Goal: Task Accomplishment & Management: Manage account settings

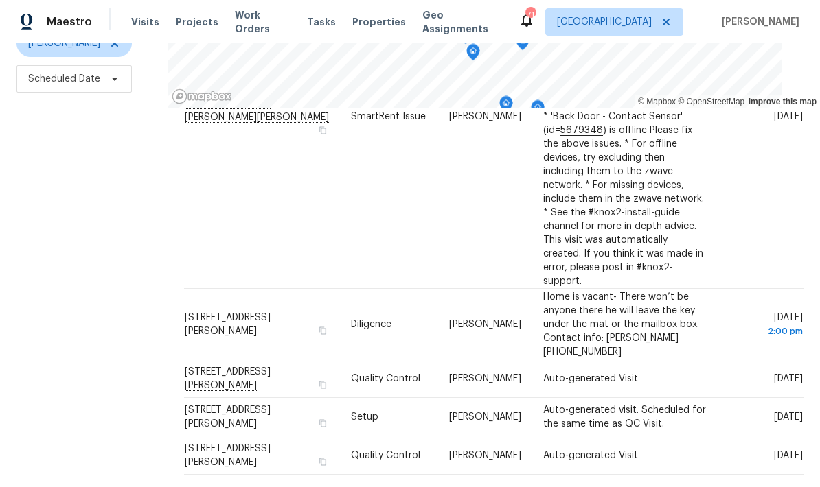
scroll to position [729, 0]
click at [0, 0] on icon at bounding box center [0, 0] width 0 height 0
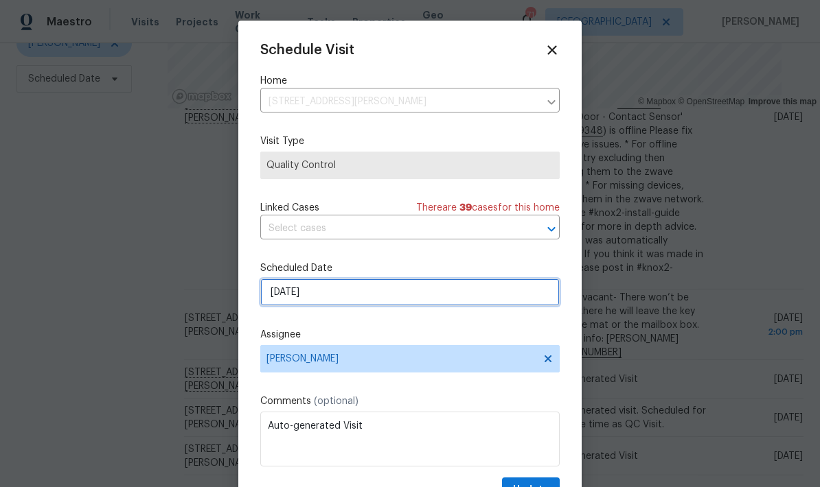
click at [487, 295] on input "8/15/2025" at bounding box center [409, 292] width 299 height 27
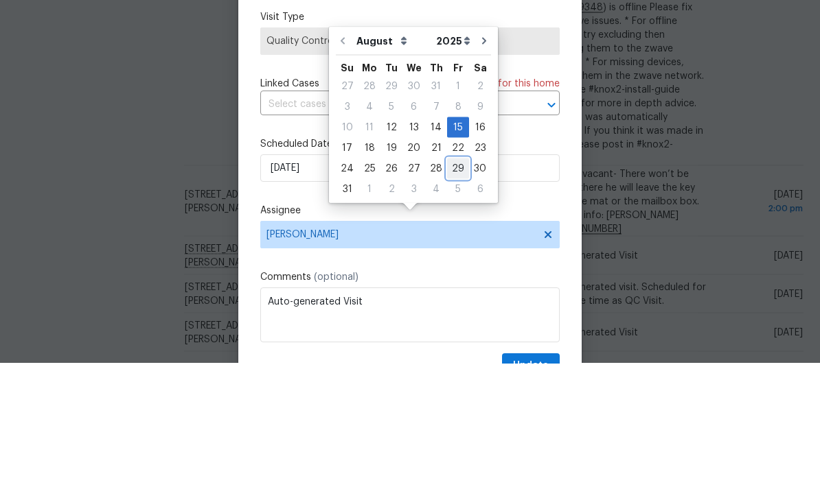
click at [452, 283] on div "29" at bounding box center [458, 292] width 22 height 19
type input "8/29/2025"
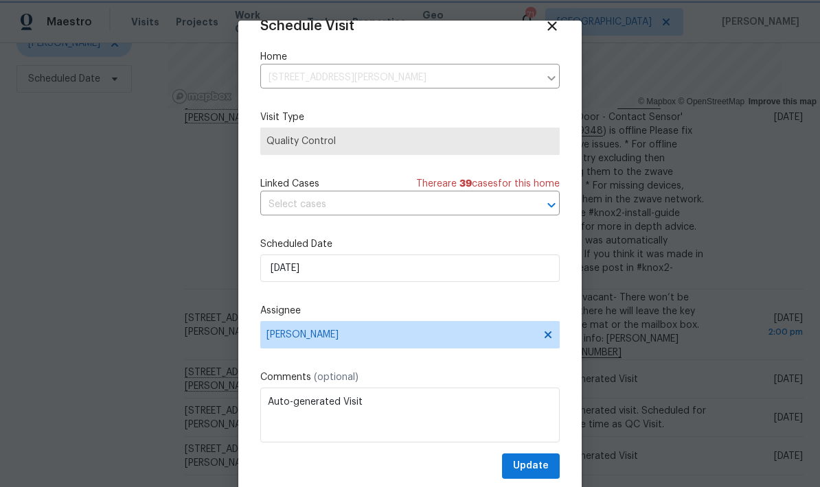
scroll to position [27, 0]
click at [545, 466] on span "Update" at bounding box center [531, 466] width 36 height 17
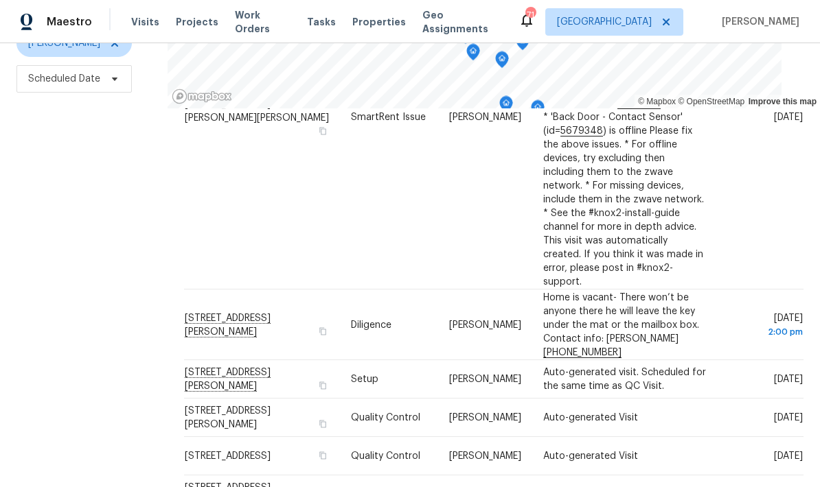
click at [0, 0] on icon at bounding box center [0, 0] width 0 height 0
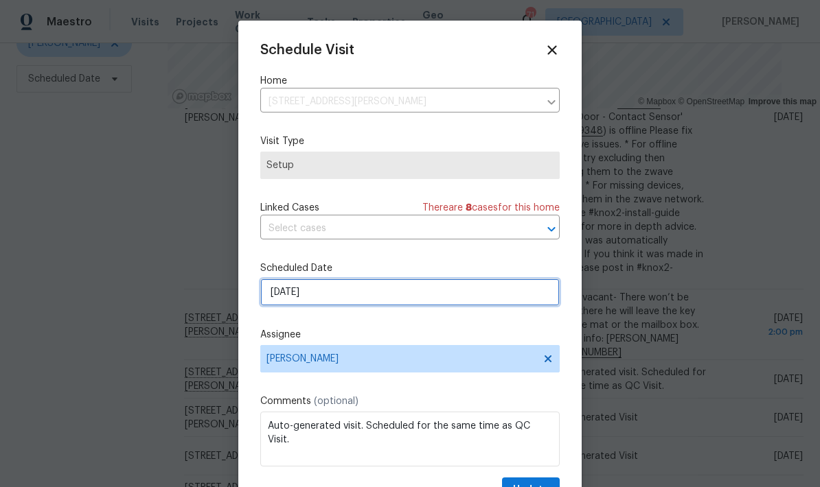
click at [490, 298] on input "8/15/2025" at bounding box center [409, 292] width 299 height 27
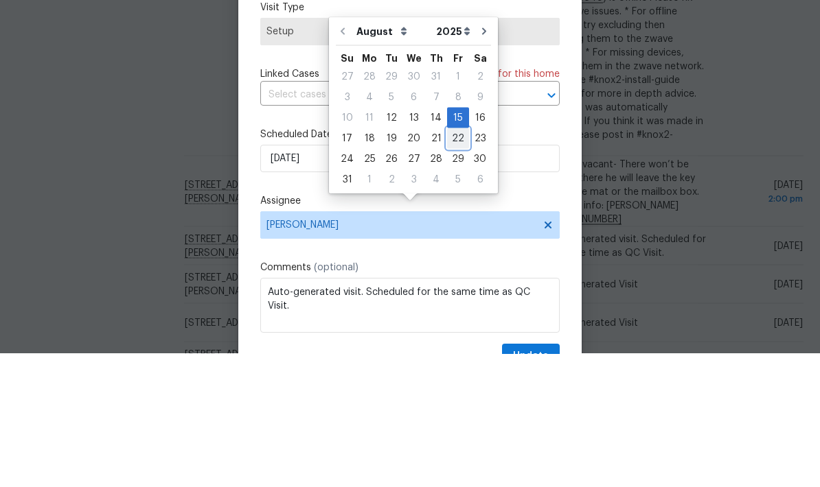
click at [457, 262] on div "22" at bounding box center [458, 271] width 22 height 19
type input "8/22/2025"
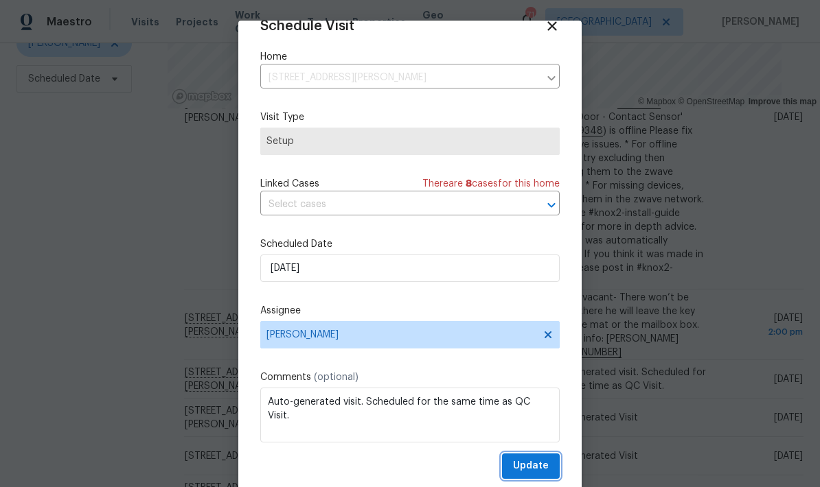
click at [547, 467] on span "Update" at bounding box center [531, 466] width 36 height 17
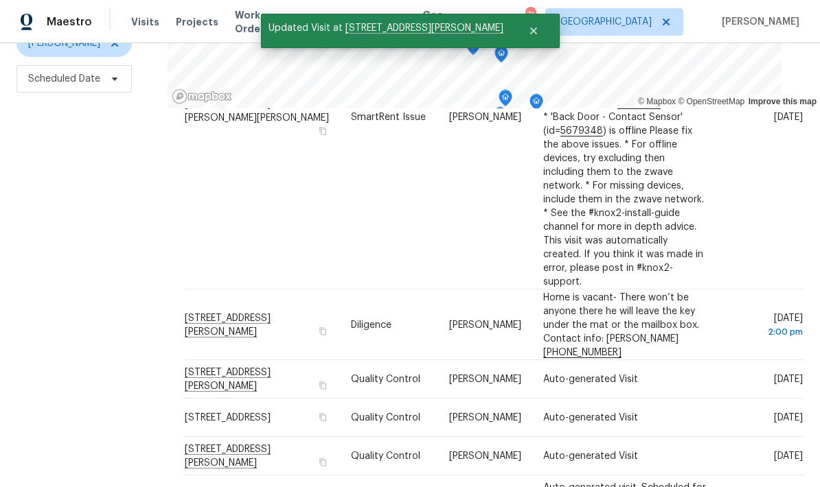
click at [0, 0] on icon at bounding box center [0, 0] width 0 height 0
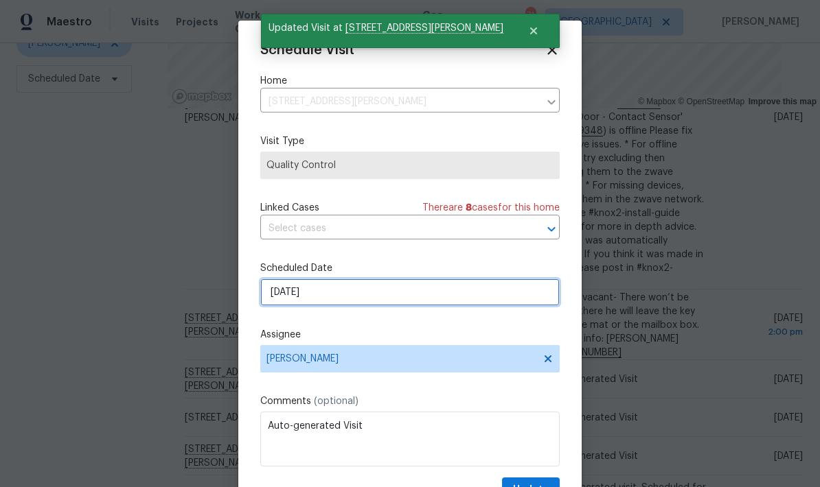
click at [522, 296] on input "8/15/2025" at bounding box center [409, 292] width 299 height 27
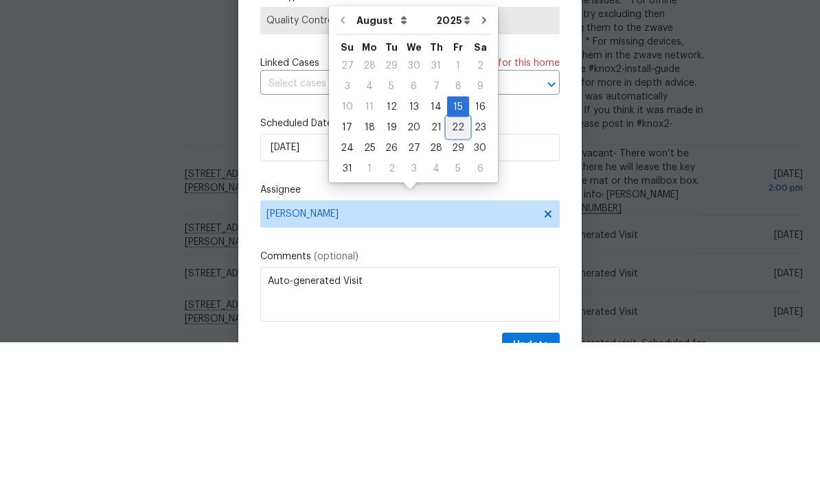
click at [459, 262] on div "22" at bounding box center [458, 271] width 22 height 19
type input "8/22/2025"
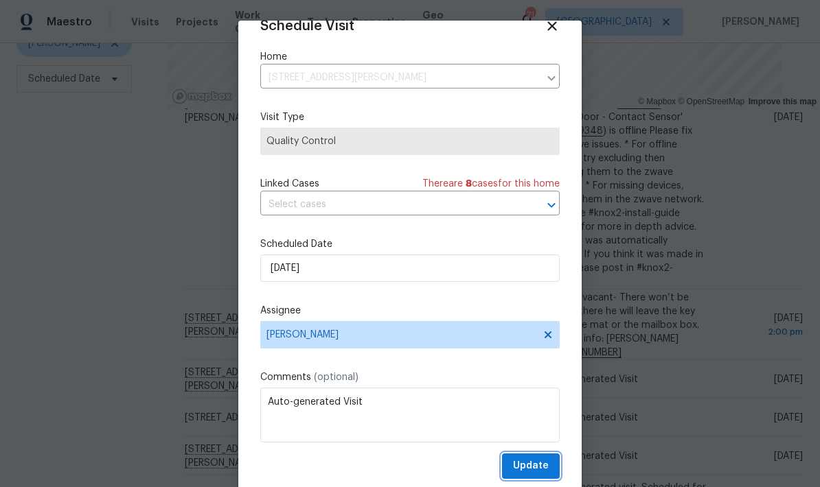
click at [550, 466] on button "Update" at bounding box center [531, 466] width 58 height 25
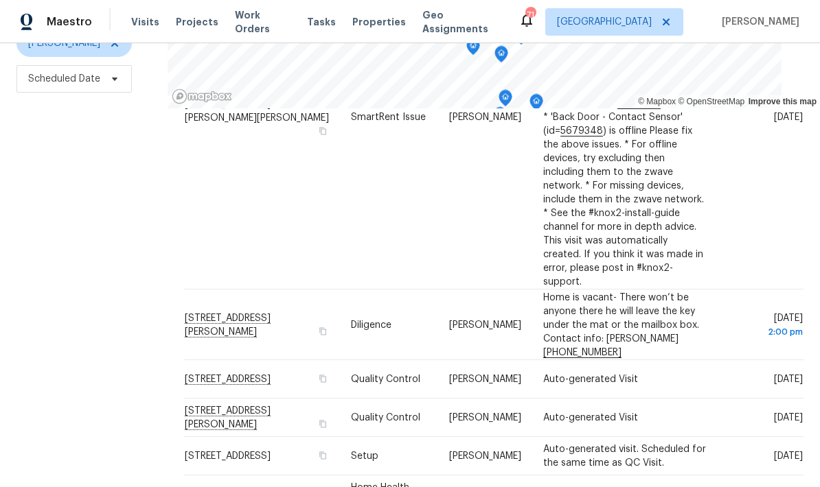
click at [0, 0] on icon at bounding box center [0, 0] width 0 height 0
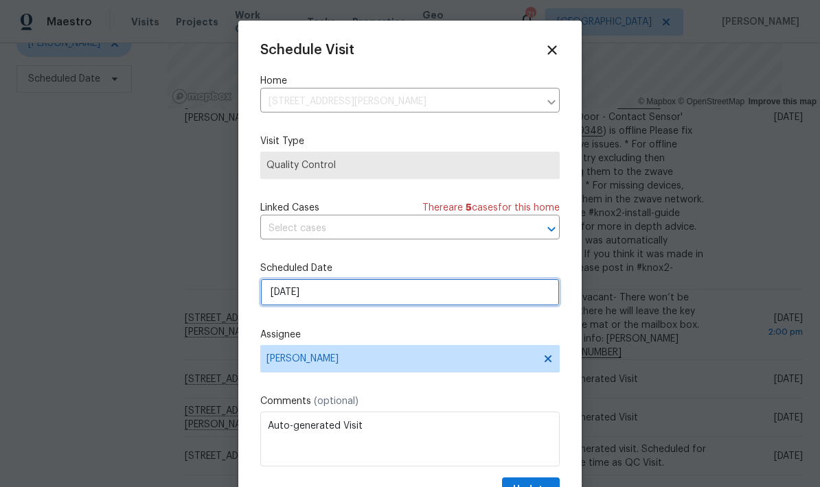
click at [491, 301] on input "8/15/2025" at bounding box center [409, 292] width 299 height 27
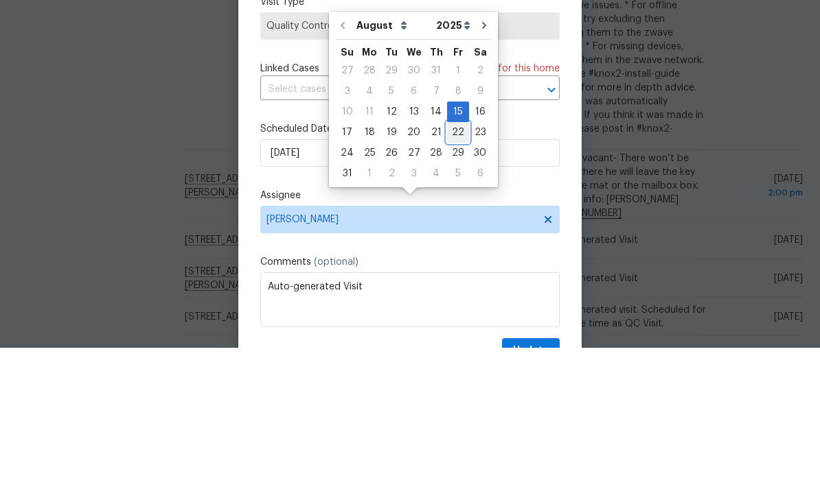
click at [453, 262] on div "22" at bounding box center [458, 271] width 22 height 19
type input "8/22/2025"
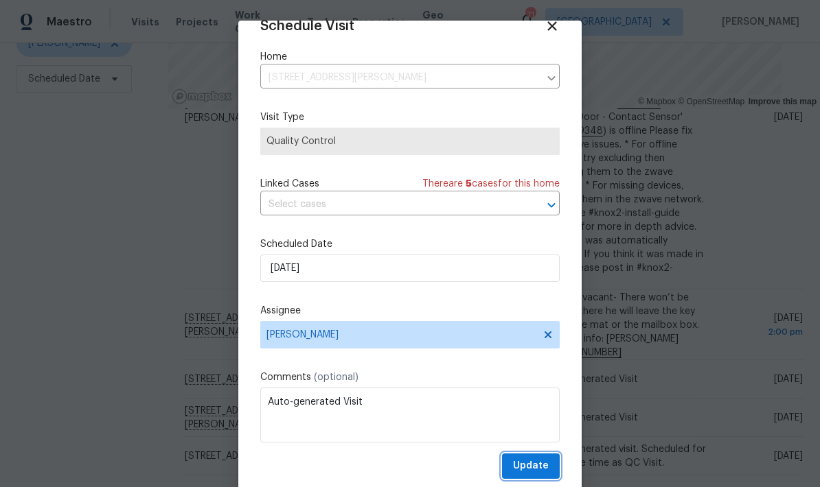
click at [547, 461] on span "Update" at bounding box center [531, 466] width 36 height 17
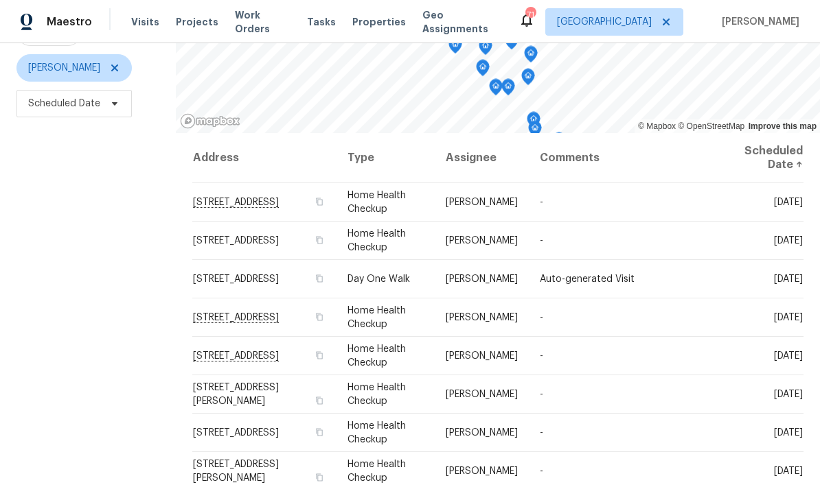
scroll to position [163, 0]
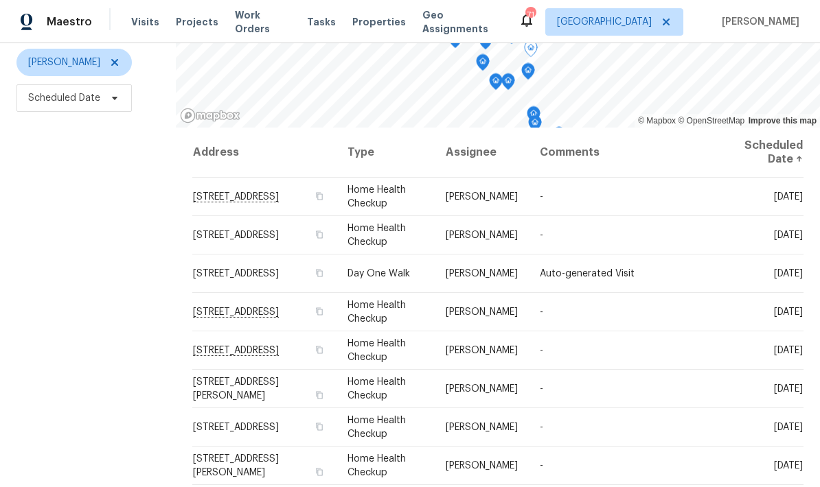
click at [0, 0] on icon at bounding box center [0, 0] width 0 height 0
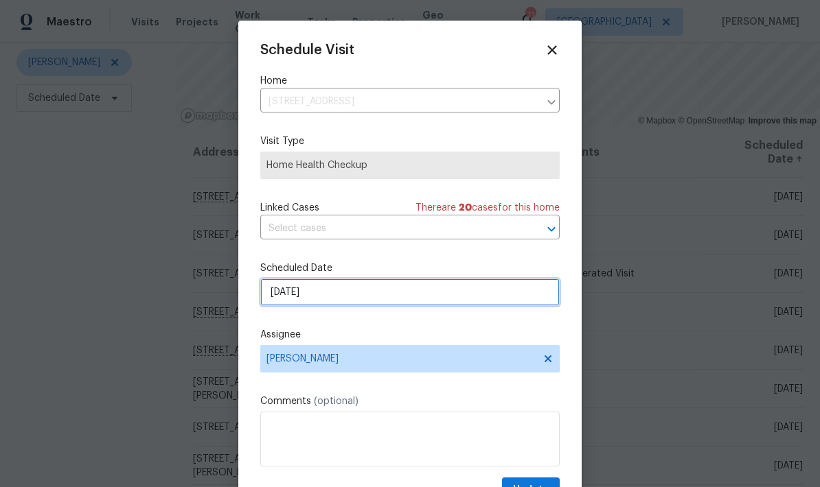
click at [389, 299] on input "8/18/2025" at bounding box center [409, 292] width 299 height 27
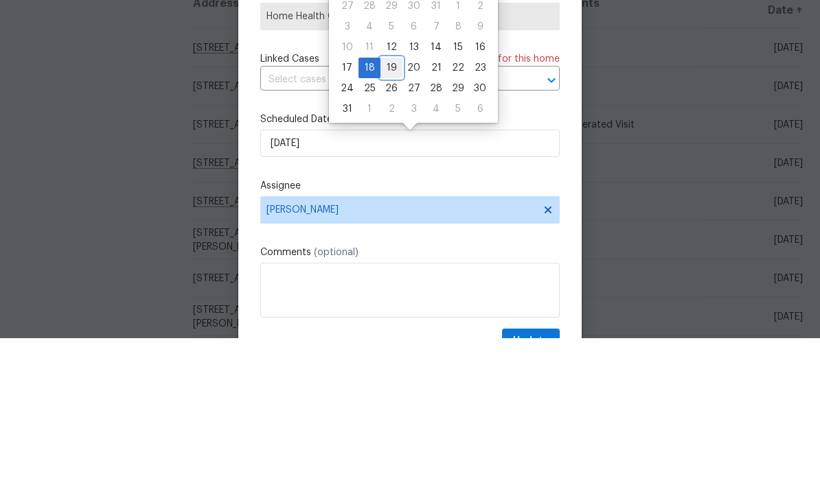
click at [389, 207] on div "19" at bounding box center [391, 216] width 22 height 19
type input "8/19/2025"
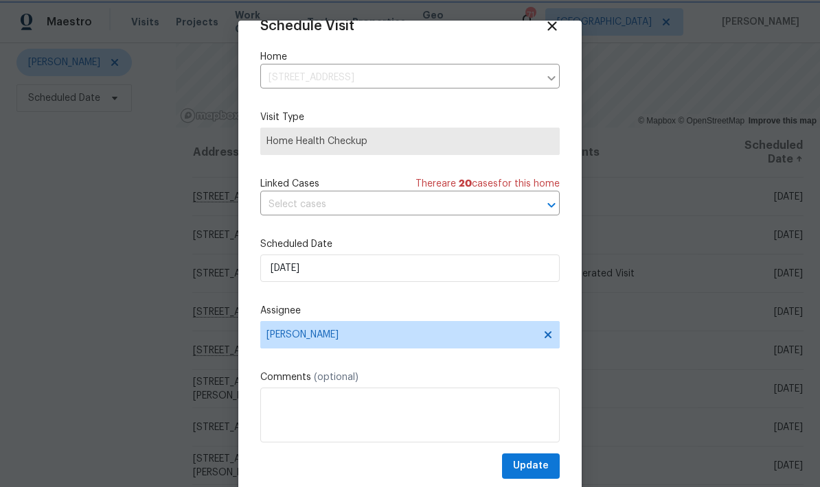
scroll to position [27, 0]
click at [544, 465] on span "Update" at bounding box center [531, 466] width 36 height 17
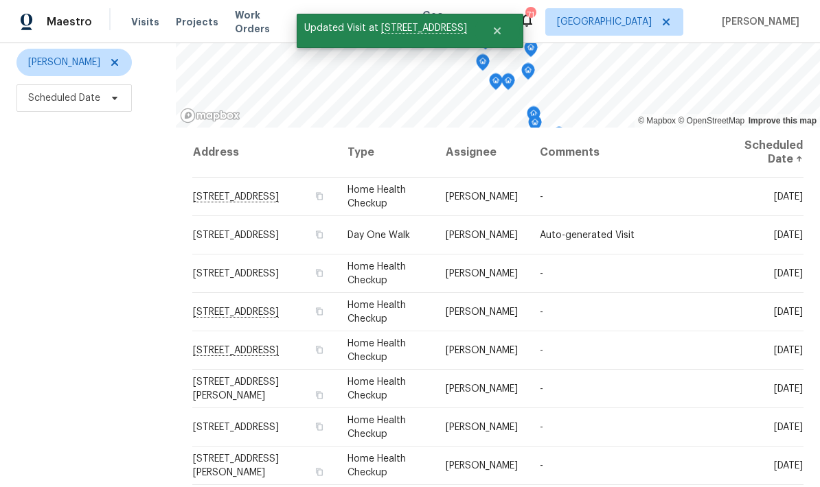
click at [0, 0] on icon at bounding box center [0, 0] width 0 height 0
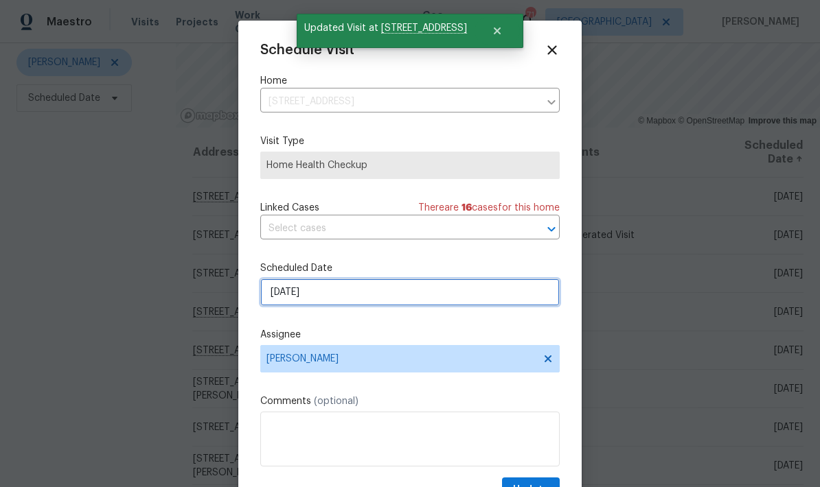
click at [470, 294] on input "8/18/2025" at bounding box center [409, 292] width 299 height 27
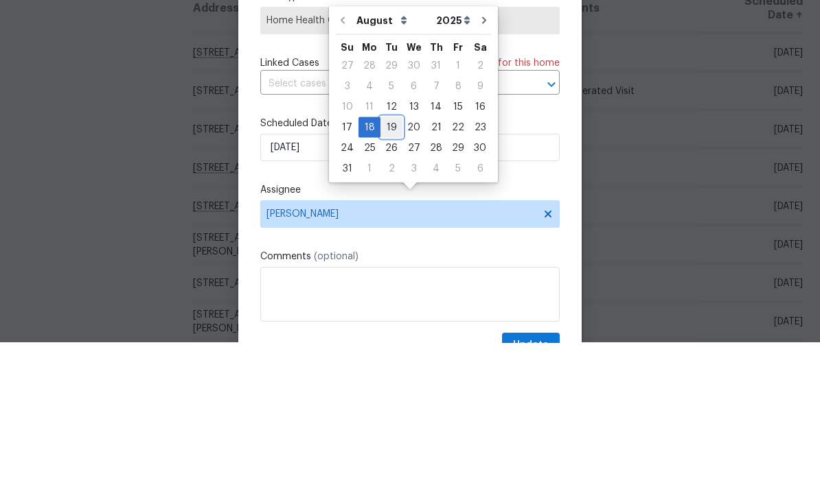
click at [388, 262] on div "19" at bounding box center [391, 271] width 22 height 19
type input "8/19/2025"
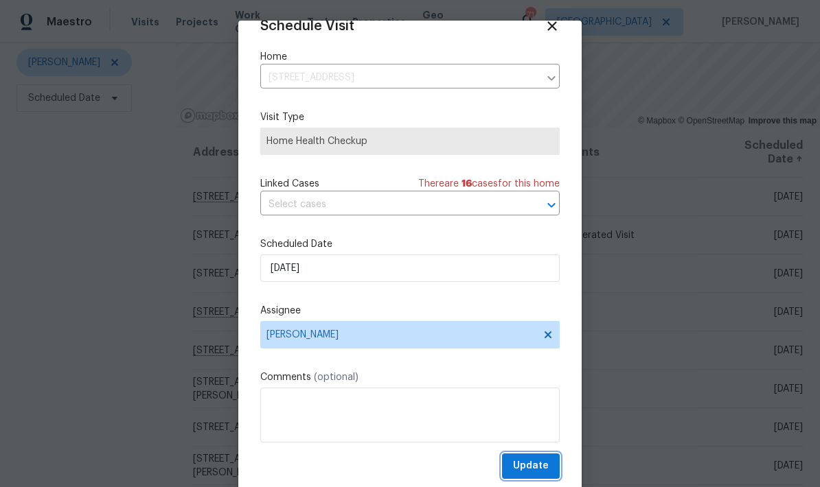
click at [546, 465] on span "Update" at bounding box center [531, 466] width 36 height 17
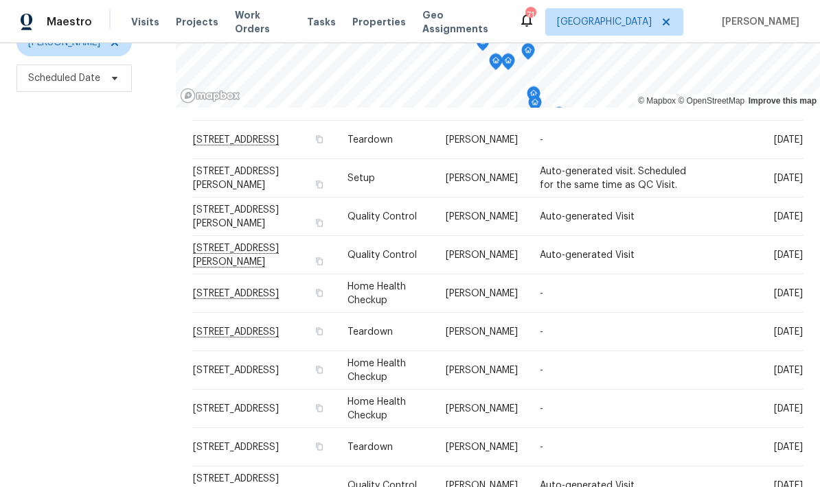
scroll to position [182, 0]
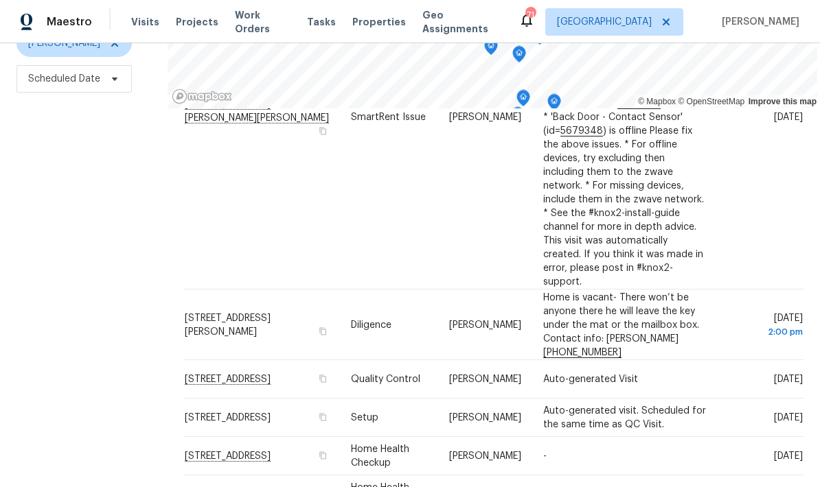
scroll to position [55, 0]
click at [0, 0] on icon at bounding box center [0, 0] width 0 height 0
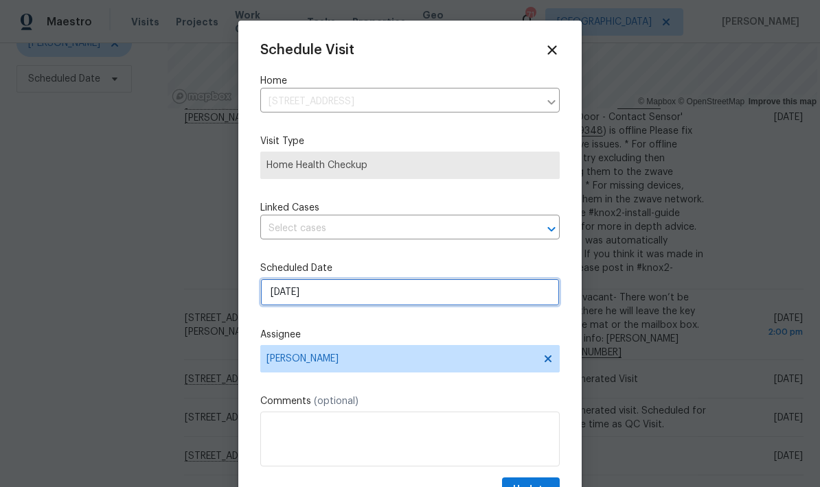
click at [415, 295] on input "8/16/2025" at bounding box center [409, 292] width 299 height 27
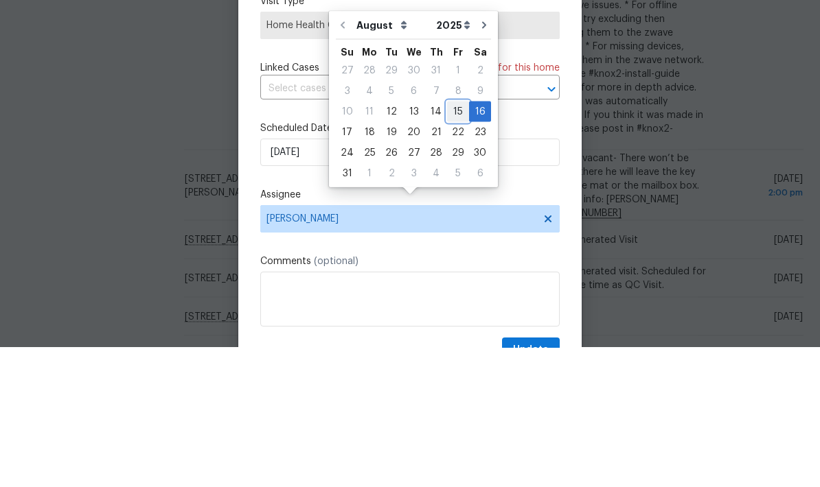
click at [452, 242] on div "15" at bounding box center [458, 251] width 22 height 19
type input "8/15/2025"
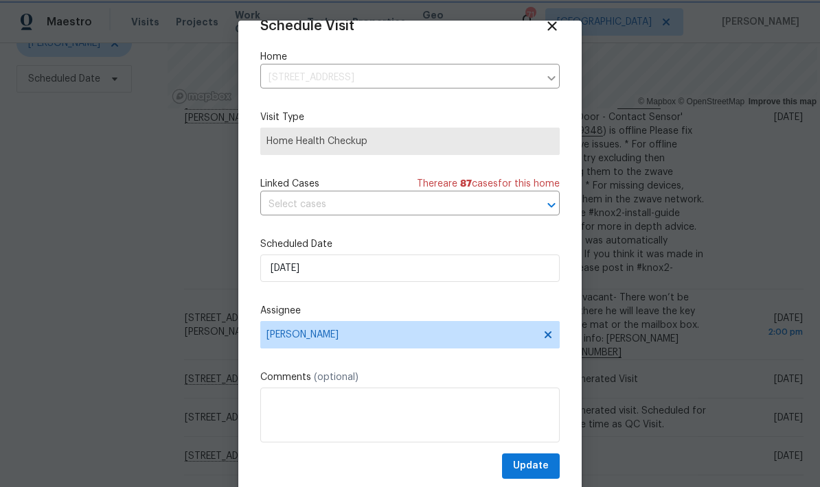
scroll to position [27, 0]
click at [552, 467] on button "Update" at bounding box center [531, 466] width 58 height 25
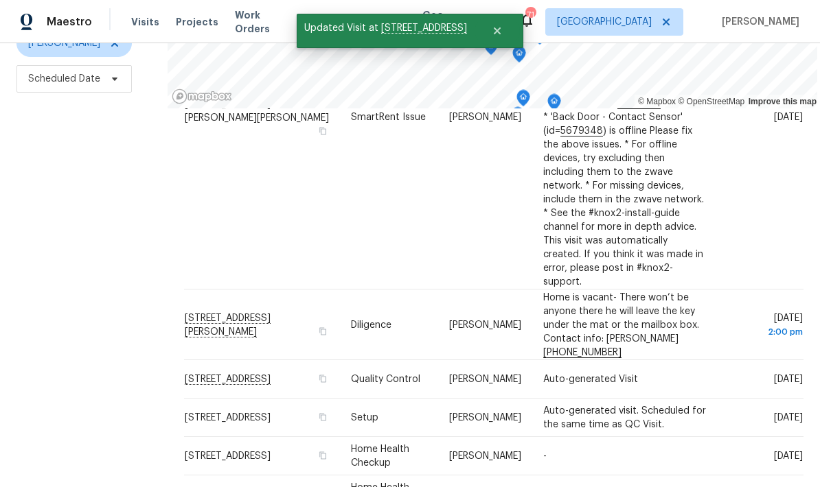
click at [0, 0] on icon at bounding box center [0, 0] width 0 height 0
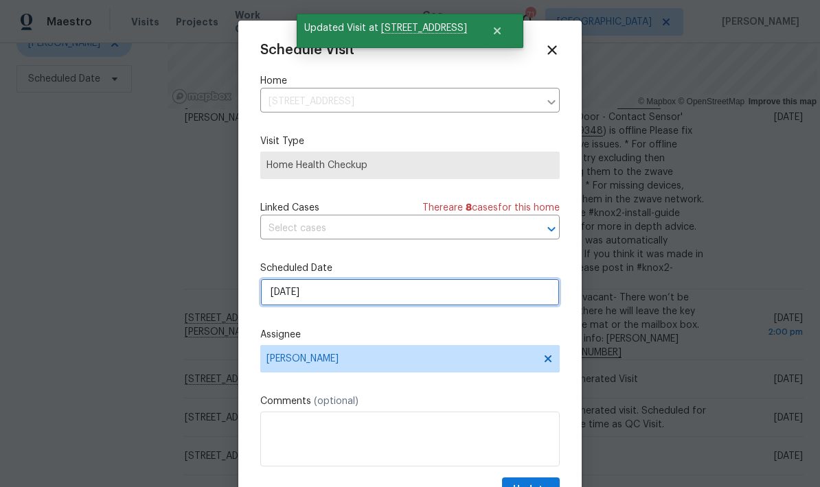
click at [465, 295] on input "8/16/2025" at bounding box center [409, 292] width 299 height 27
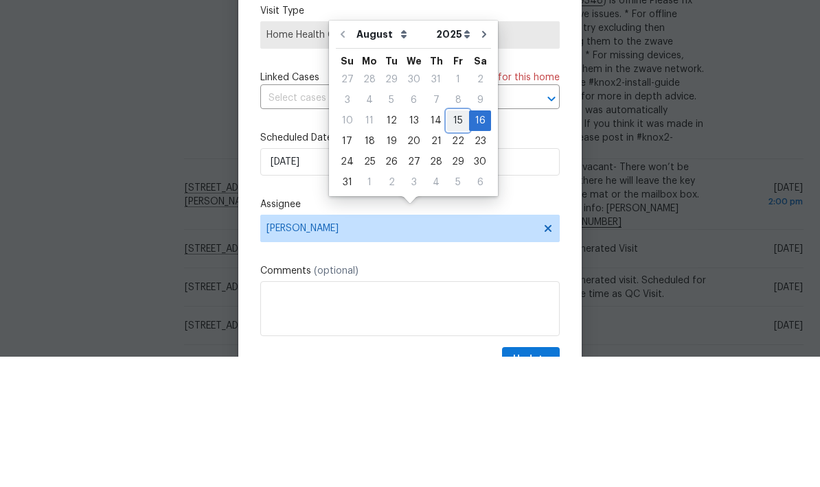
click at [453, 242] on div "15" at bounding box center [458, 251] width 22 height 19
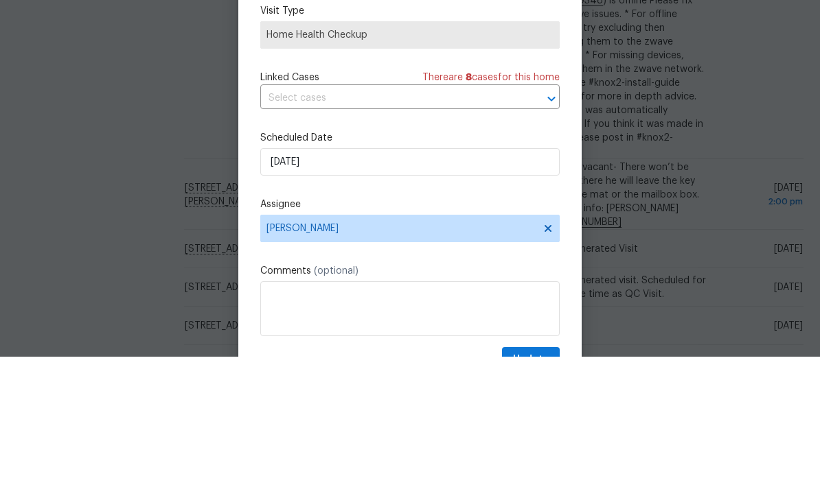
type input "8/15/2025"
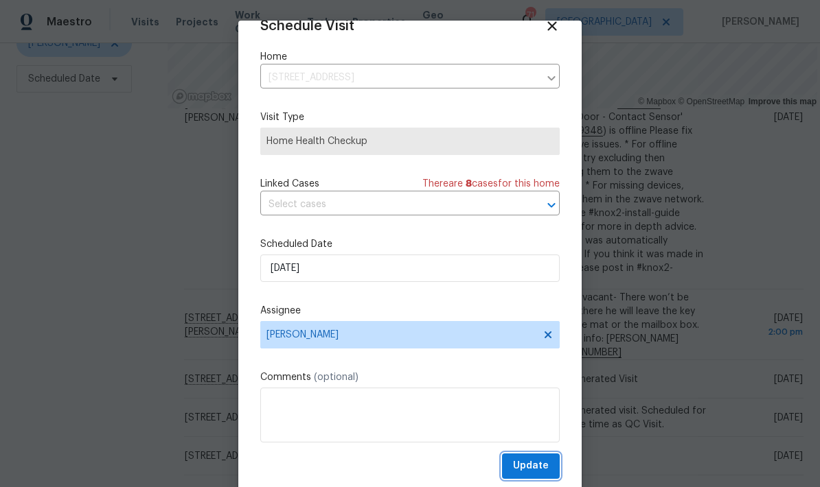
click at [549, 468] on button "Update" at bounding box center [531, 466] width 58 height 25
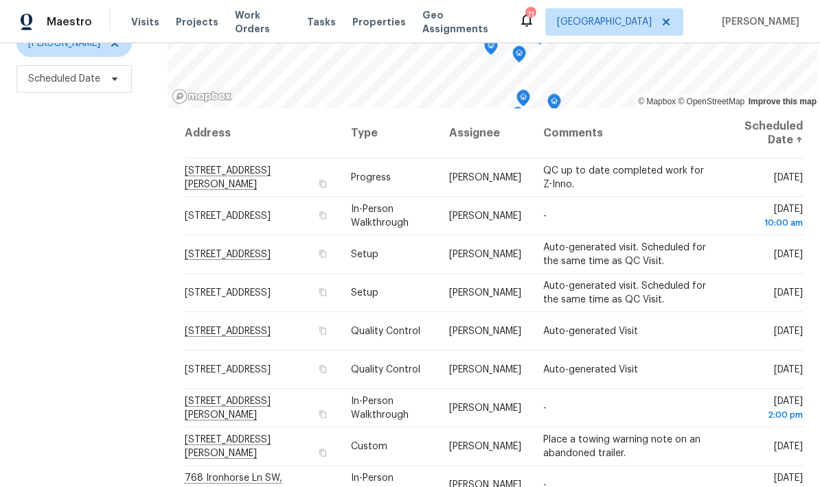
scroll to position [0, 0]
click at [0, 0] on icon at bounding box center [0, 0] width 0 height 0
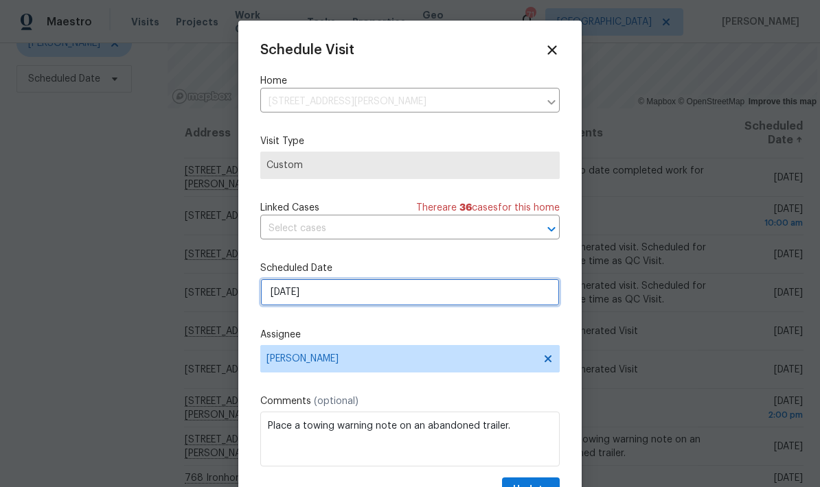
click at [423, 299] on input "[DATE]" at bounding box center [409, 292] width 299 height 27
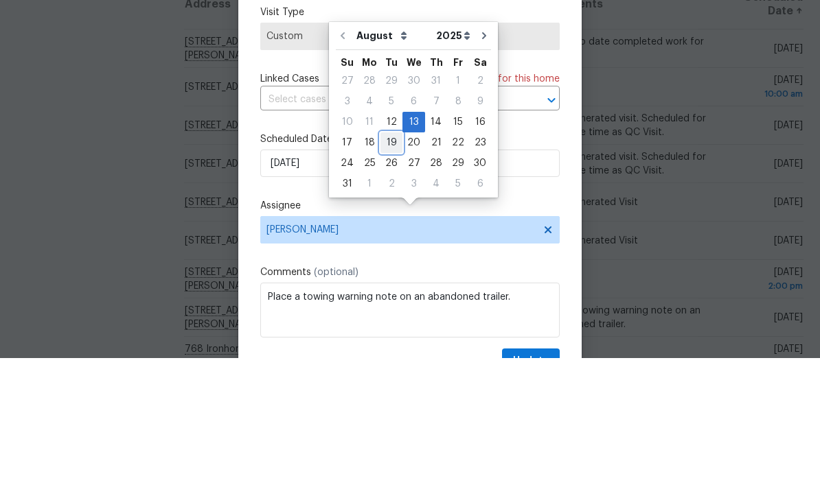
click at [391, 262] on div "19" at bounding box center [391, 271] width 22 height 19
type input "8/19/2025"
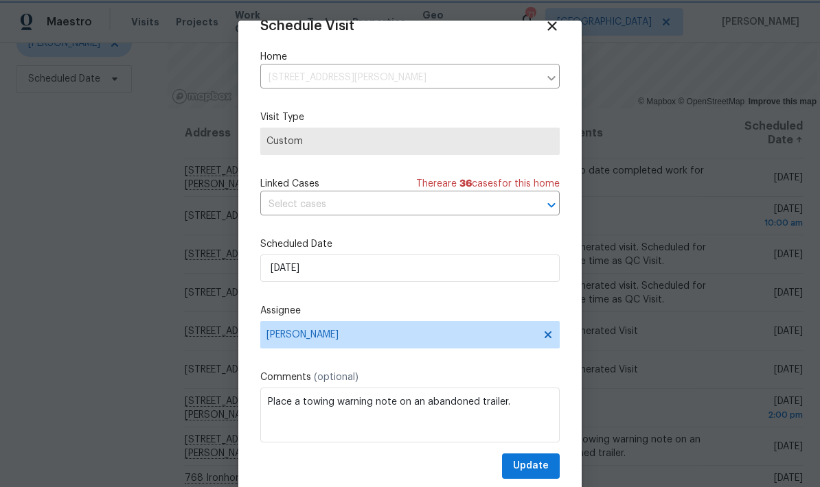
scroll to position [27, 0]
click at [548, 463] on span "Update" at bounding box center [531, 466] width 36 height 17
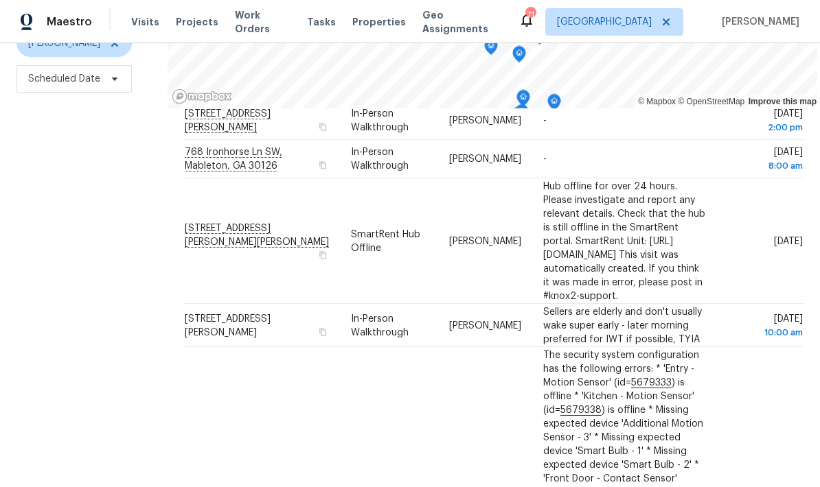
scroll to position [284, 0]
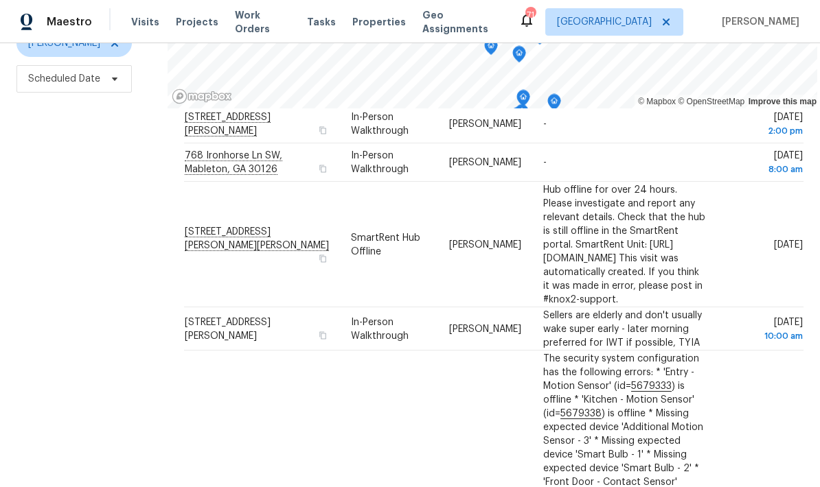
click at [0, 0] on div at bounding box center [0, 0] width 0 height 0
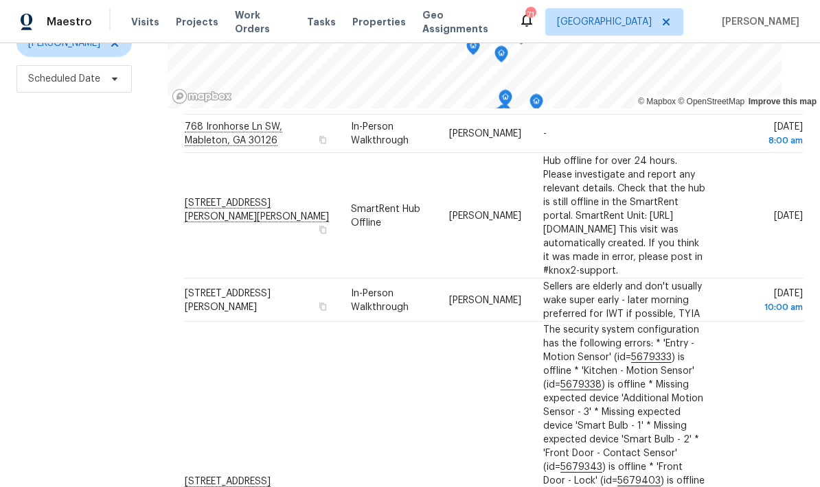
scroll to position [314, 0]
click at [0, 0] on div at bounding box center [0, 0] width 0 height 0
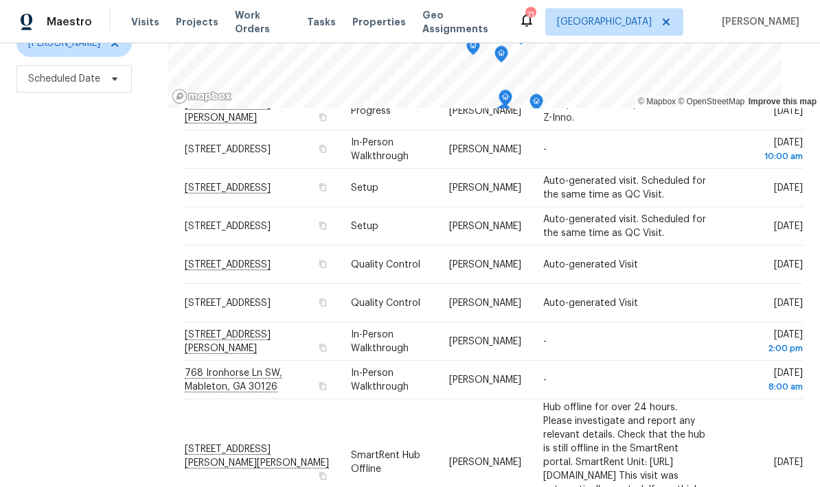
scroll to position [67, 0]
click at [0, 0] on icon at bounding box center [0, 0] width 0 height 0
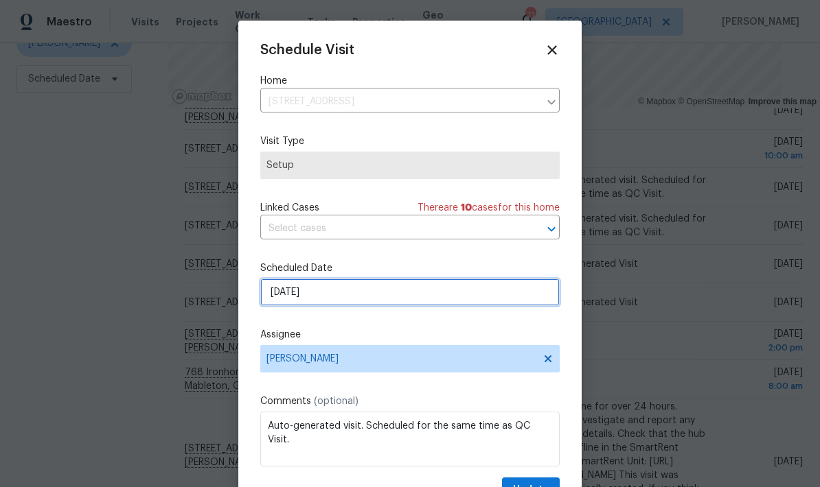
click at [428, 301] on input "[DATE]" at bounding box center [409, 292] width 299 height 27
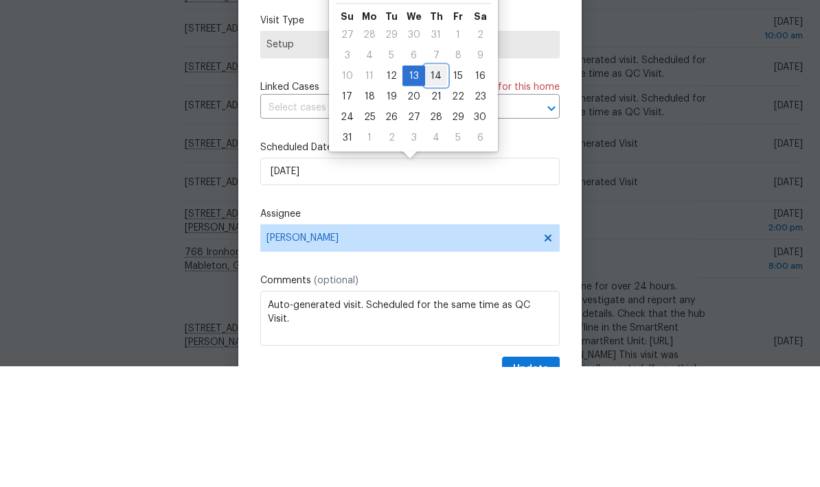
click at [434, 187] on div "14" at bounding box center [436, 196] width 22 height 19
type input "[DATE]"
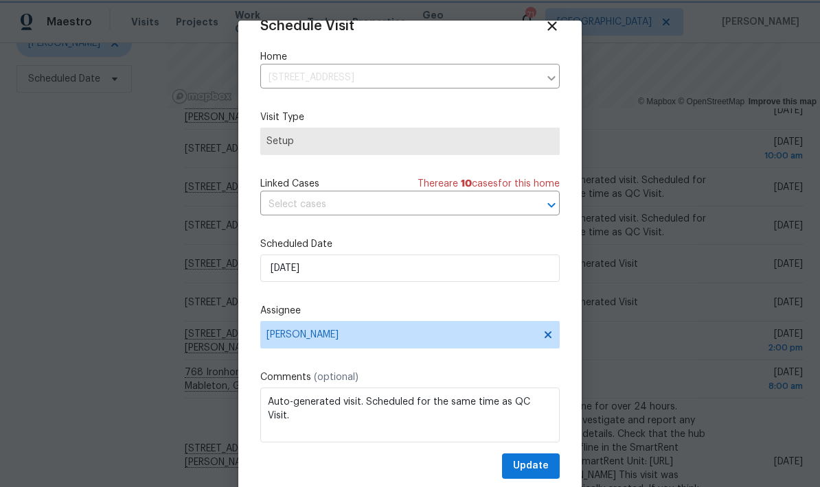
scroll to position [27, 0]
click at [546, 465] on span "Update" at bounding box center [531, 466] width 36 height 17
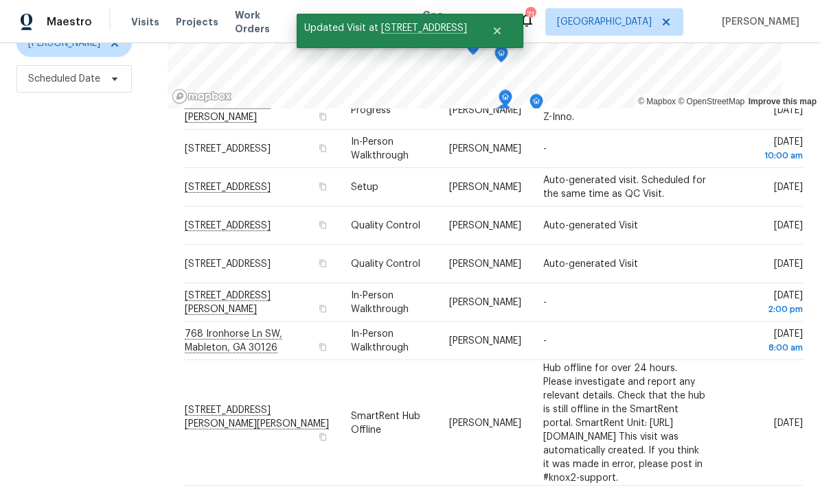
click at [0, 0] on icon at bounding box center [0, 0] width 0 height 0
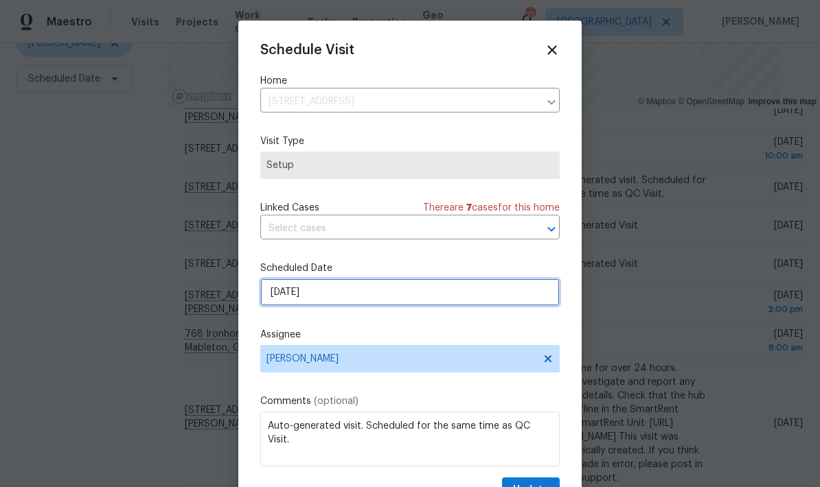
click at [502, 292] on input "[DATE]" at bounding box center [409, 292] width 299 height 27
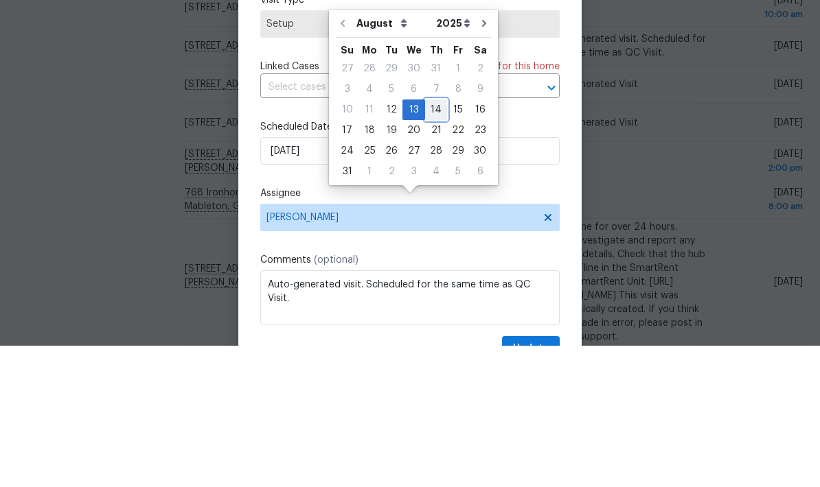
click at [435, 242] on div "14" at bounding box center [436, 251] width 22 height 19
type input "[DATE]"
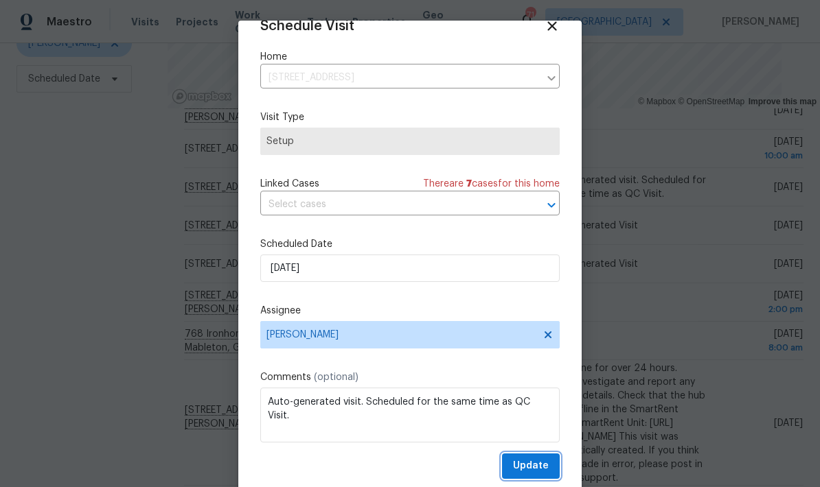
click at [550, 461] on button "Update" at bounding box center [531, 466] width 58 height 25
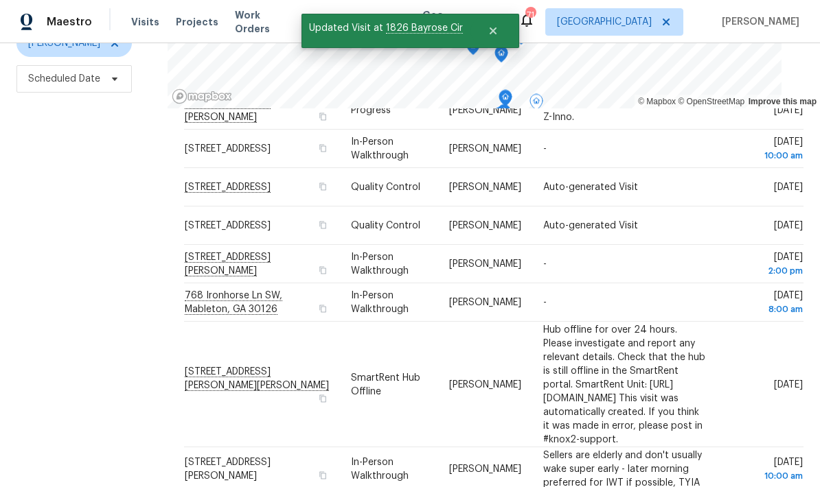
click at [0, 0] on icon at bounding box center [0, 0] width 0 height 0
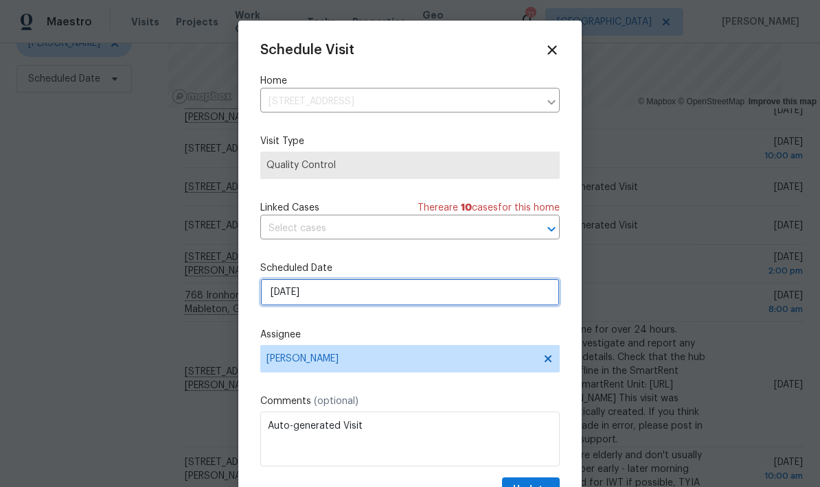
click at [443, 294] on input "[DATE]" at bounding box center [409, 292] width 299 height 27
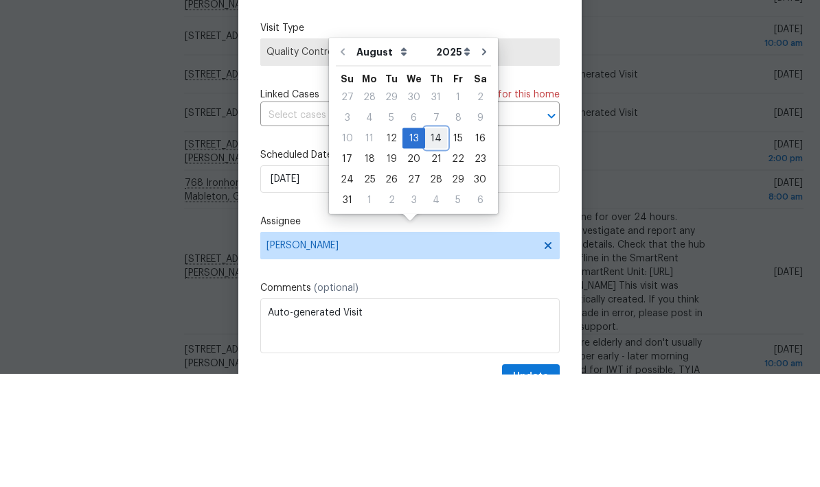
click at [432, 242] on div "14" at bounding box center [436, 251] width 22 height 19
type input "[DATE]"
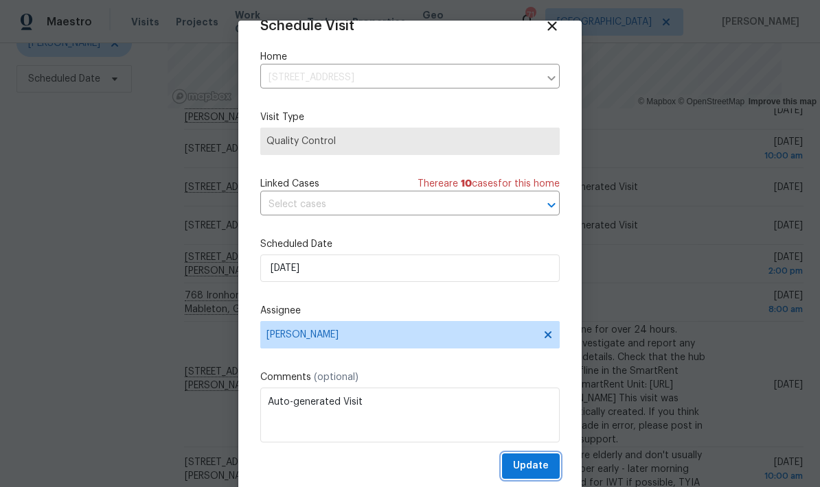
click at [546, 463] on span "Update" at bounding box center [531, 466] width 36 height 17
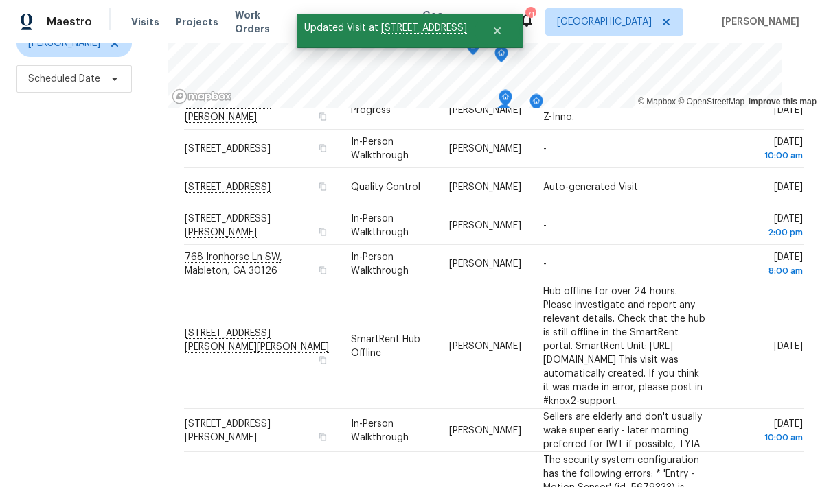
click at [0, 0] on icon at bounding box center [0, 0] width 0 height 0
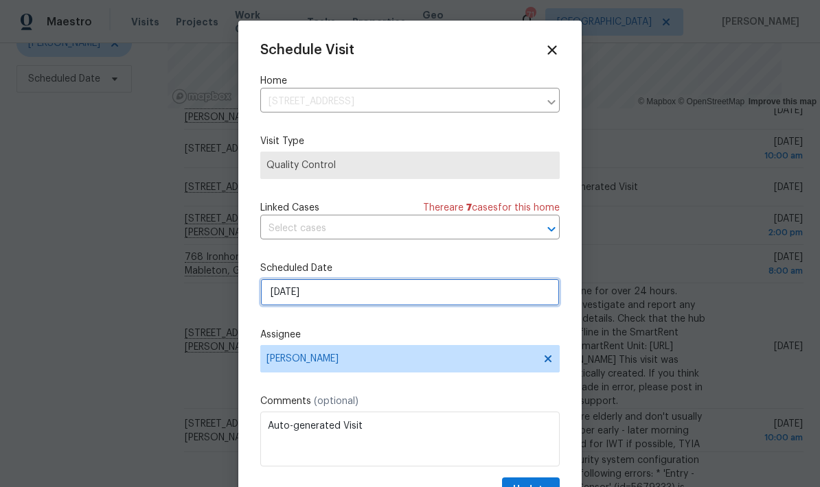
click at [498, 298] on input "[DATE]" at bounding box center [409, 292] width 299 height 27
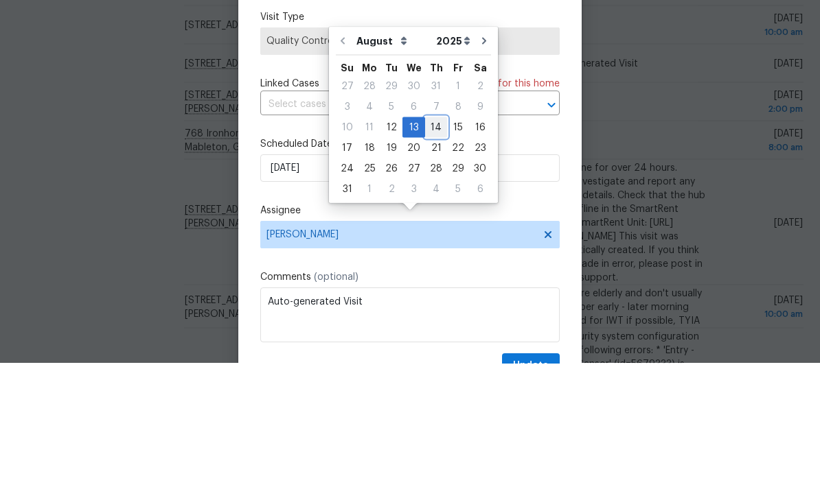
click at [432, 242] on div "14" at bounding box center [436, 251] width 22 height 19
type input "[DATE]"
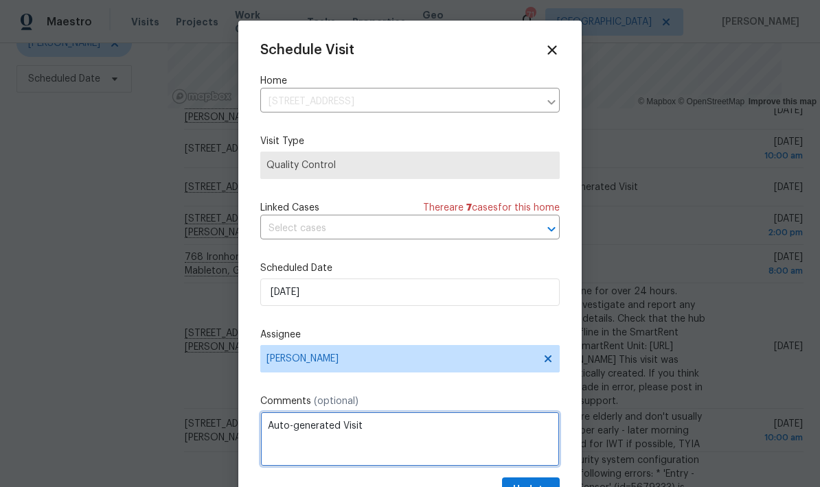
click at [542, 467] on textarea "Auto-generated Visit" at bounding box center [409, 439] width 299 height 55
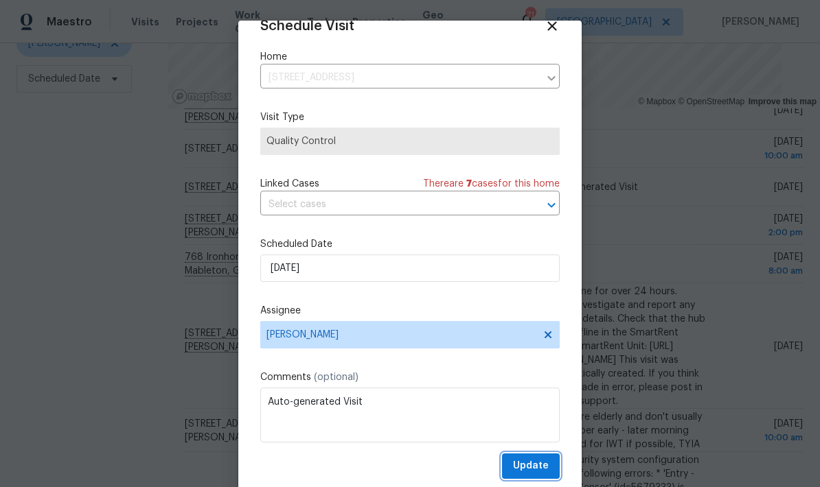
click at [547, 465] on span "Update" at bounding box center [531, 466] width 36 height 17
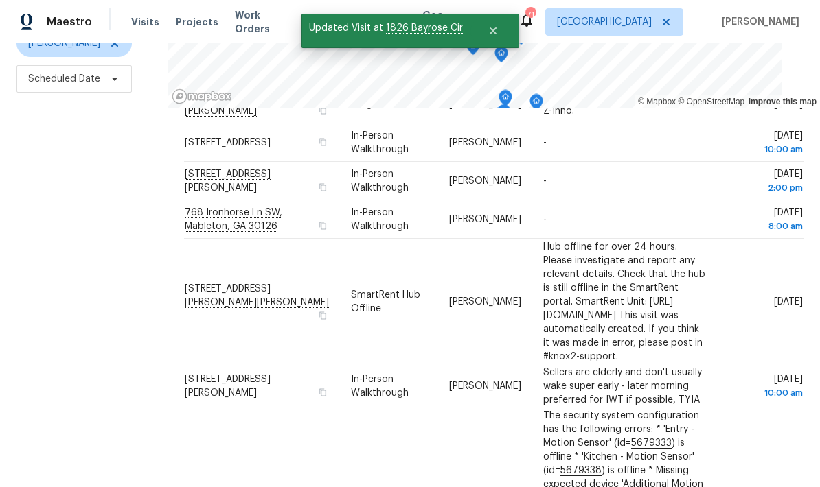
scroll to position [71, 0]
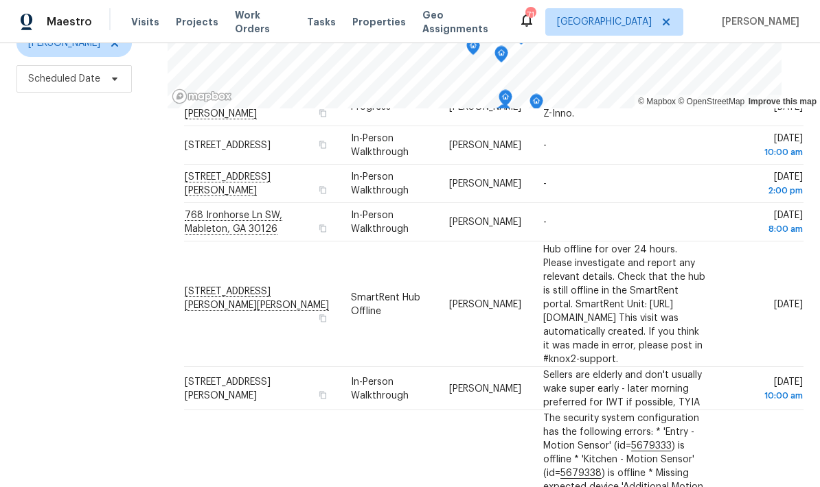
click at [0, 0] on icon at bounding box center [0, 0] width 0 height 0
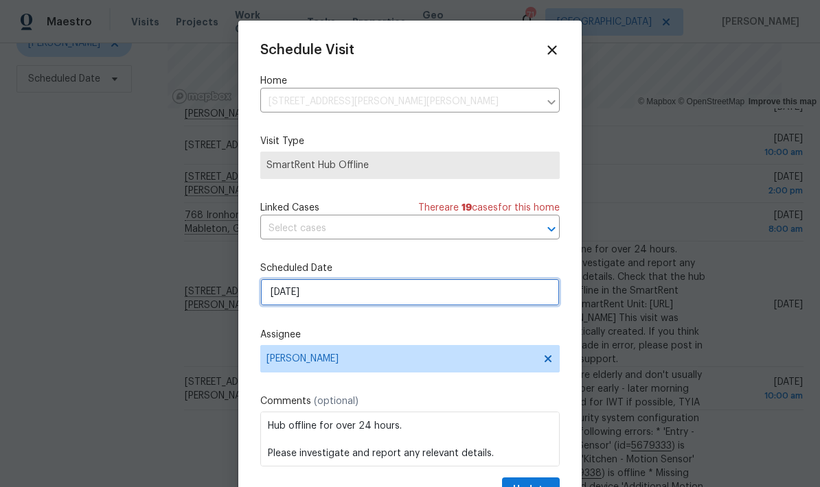
click at [453, 298] on input "[DATE]" at bounding box center [409, 292] width 299 height 27
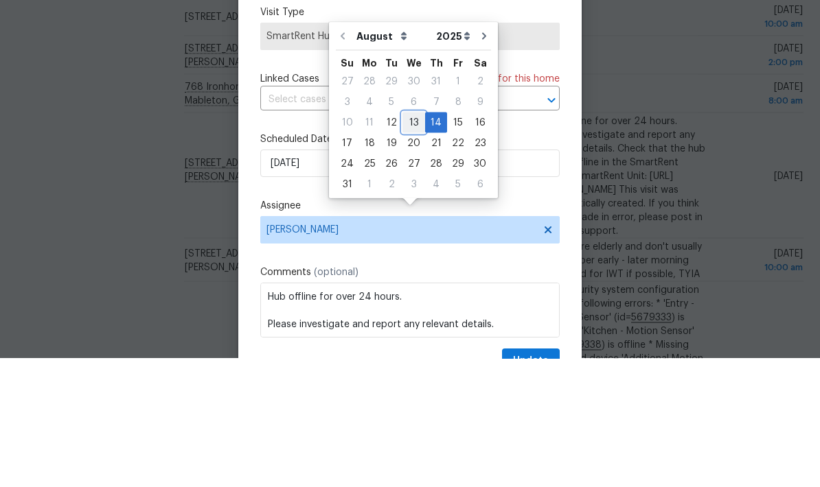
click at [412, 242] on div "13" at bounding box center [413, 251] width 23 height 19
type input "[DATE]"
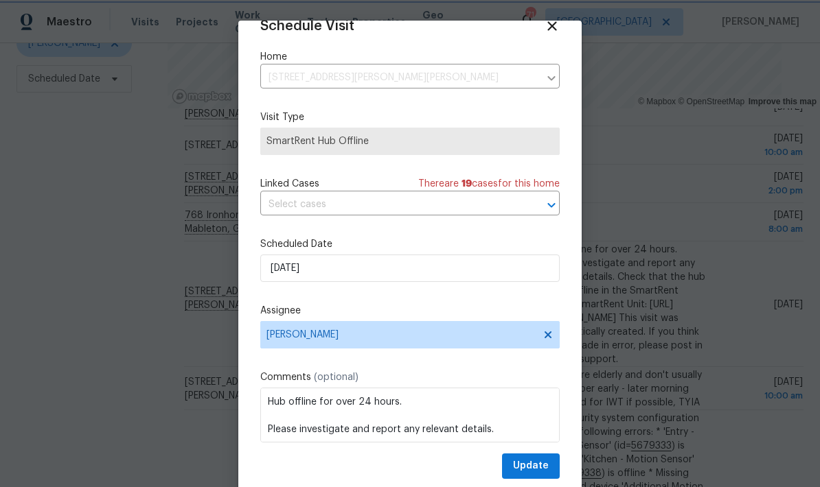
scroll to position [27, 0]
click at [549, 467] on button "Update" at bounding box center [531, 466] width 58 height 25
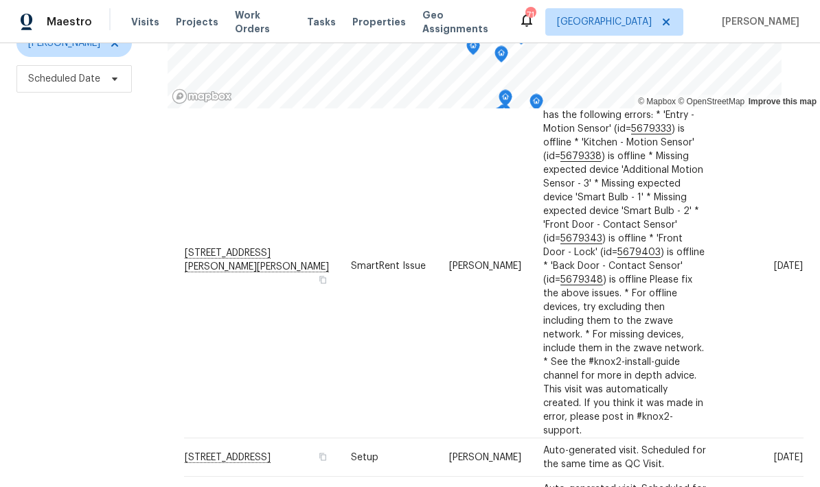
scroll to position [401, 0]
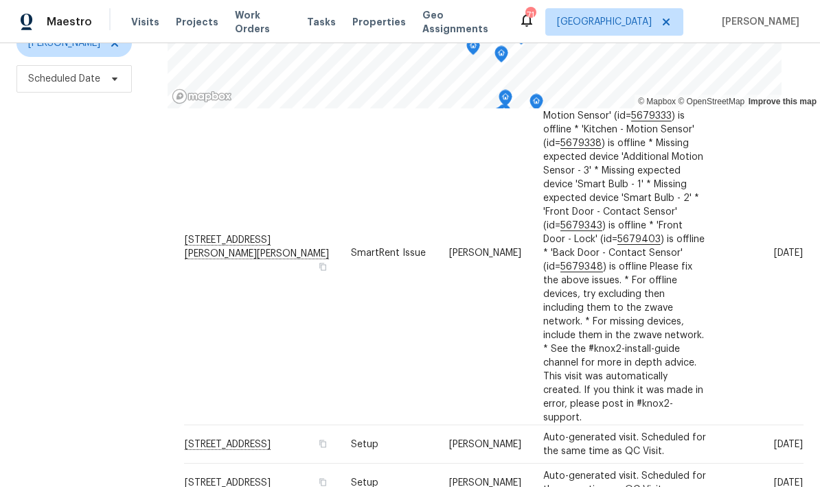
click at [0, 0] on icon at bounding box center [0, 0] width 0 height 0
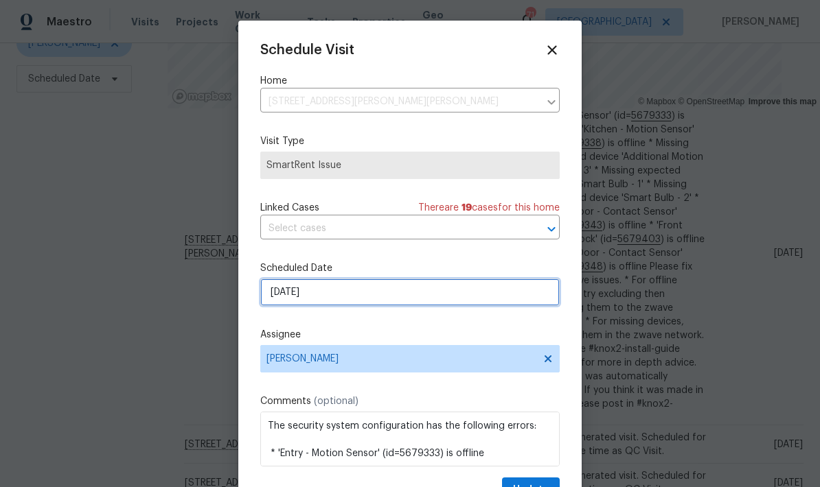
click at [456, 297] on input "[DATE]" at bounding box center [409, 292] width 299 height 27
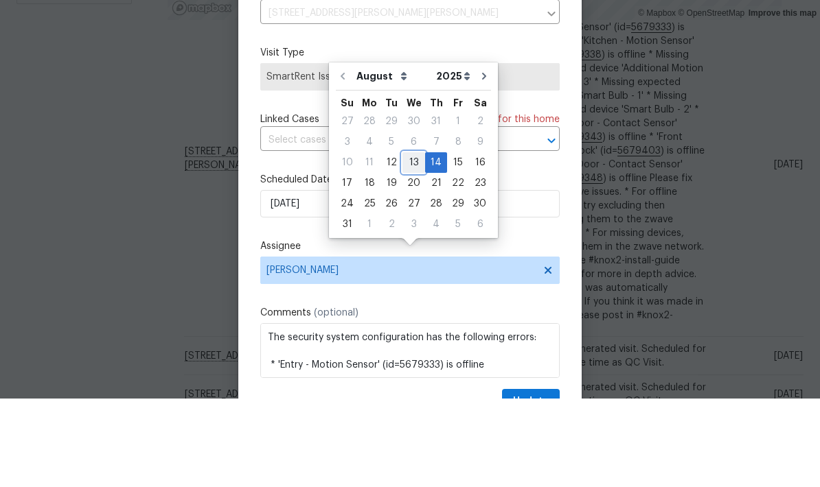
click at [410, 242] on div "13" at bounding box center [413, 251] width 23 height 19
type input "[DATE]"
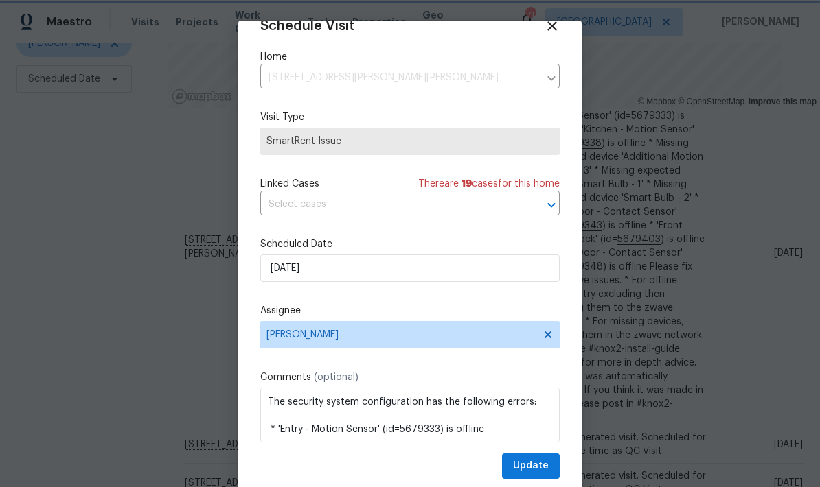
scroll to position [27, 0]
click at [542, 467] on span "Update" at bounding box center [531, 466] width 36 height 17
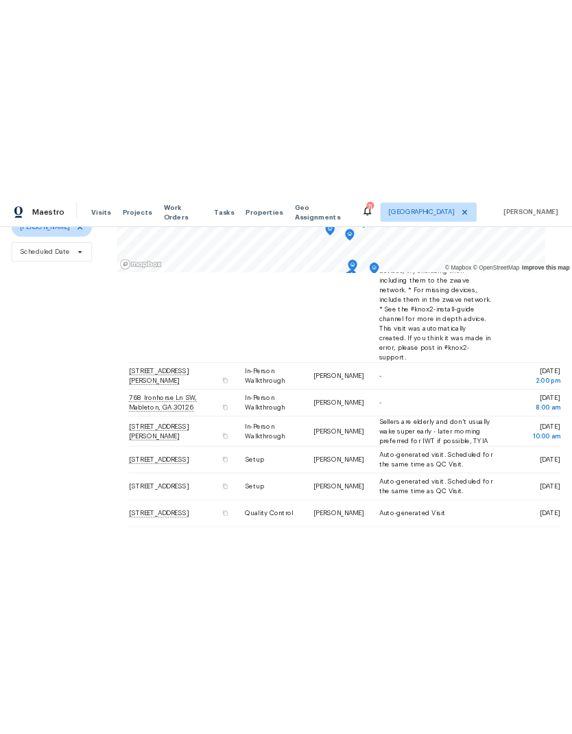
scroll to position [0, 0]
